Goal: Check status: Check status

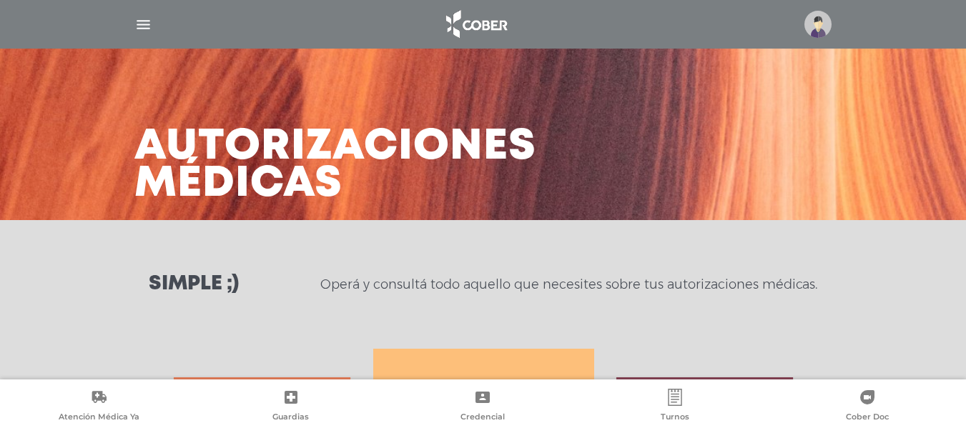
scroll to position [635, 0]
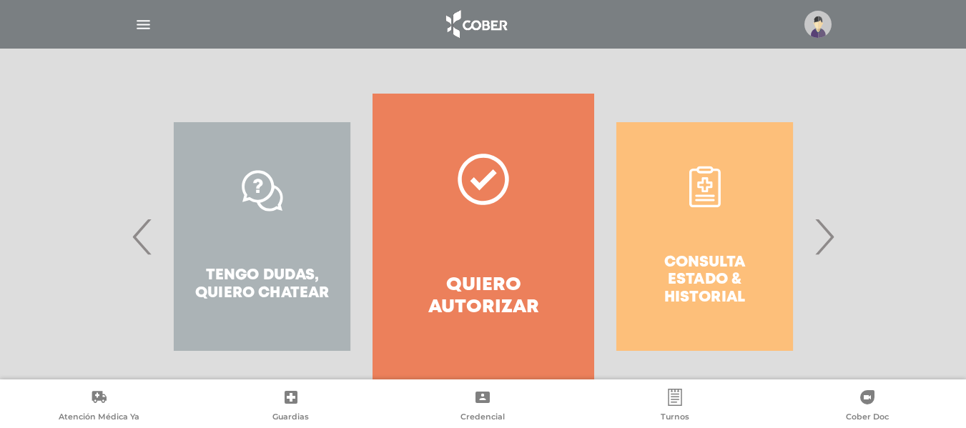
scroll to position [289, 0]
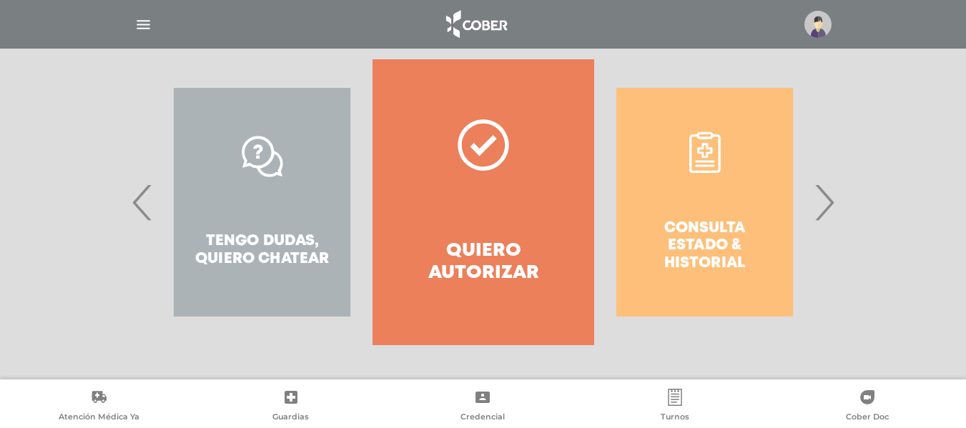
click at [767, 232] on div "Consulta estado & historial" at bounding box center [704, 202] width 221 height 286
click at [813, 201] on div "Consulta estado & historial" at bounding box center [704, 202] width 221 height 286
click at [828, 200] on span "›" at bounding box center [824, 202] width 28 height 77
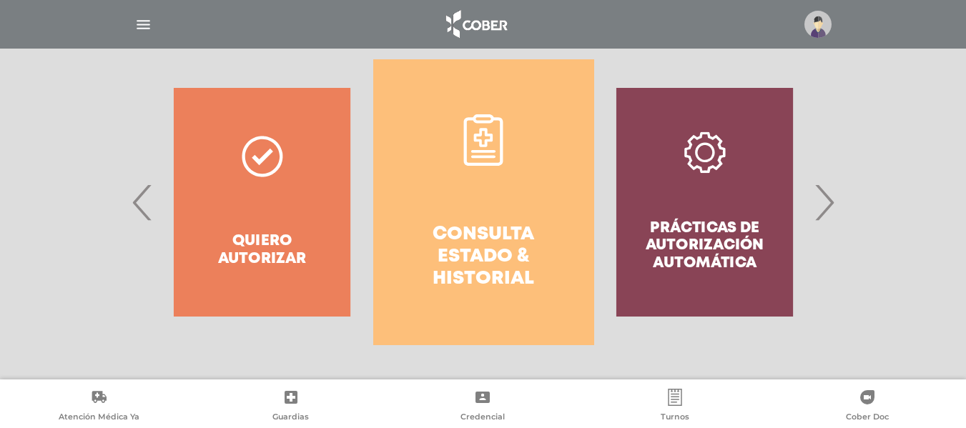
click at [474, 224] on h4 "Consulta estado & historial" at bounding box center [483, 257] width 169 height 67
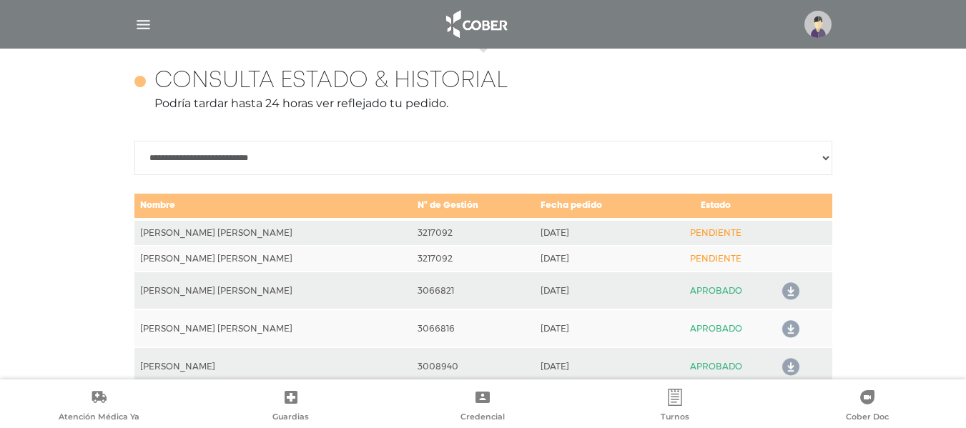
scroll to position [635, 0]
